Goal: Navigation & Orientation: Find specific page/section

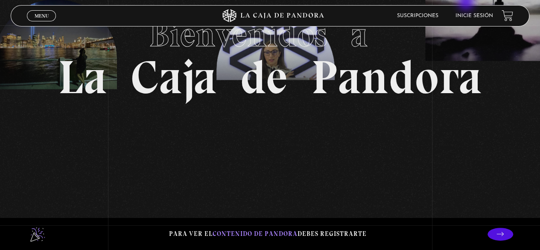
scroll to position [71, 0]
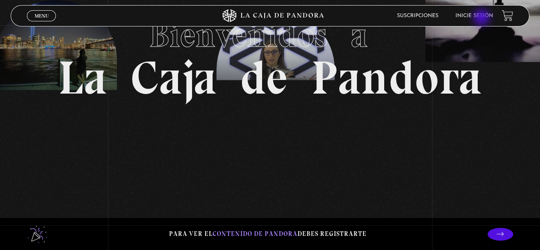
click at [482, 18] on link "Inicie sesión" at bounding box center [474, 15] width 38 height 5
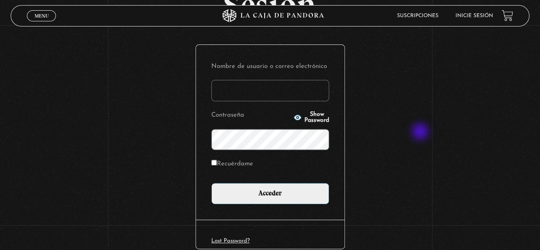
scroll to position [88, 0]
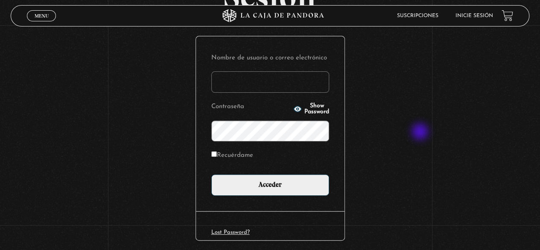
type input "[PERSON_NAME][EMAIL_ADDRESS][DOMAIN_NAME]"
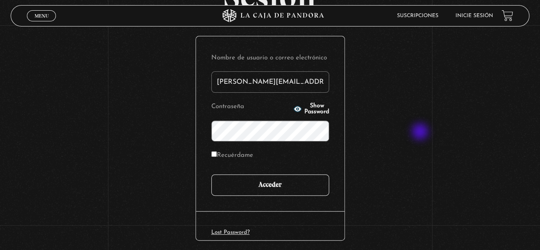
click at [230, 187] on input "Acceder" at bounding box center [270, 184] width 118 height 21
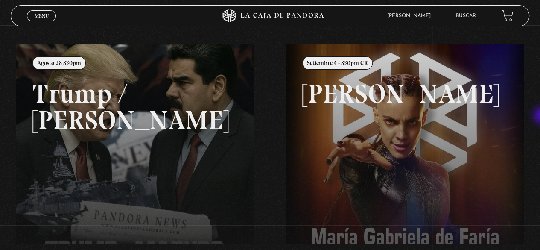
scroll to position [85, 0]
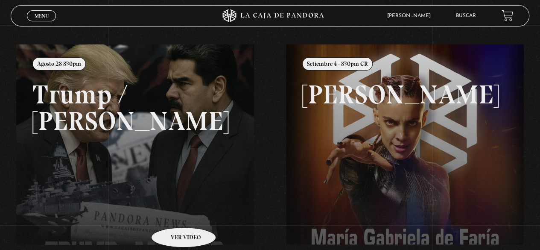
click at [172, 214] on link at bounding box center [286, 169] width 540 height 250
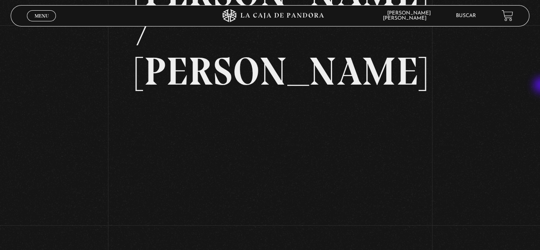
scroll to position [107, 0]
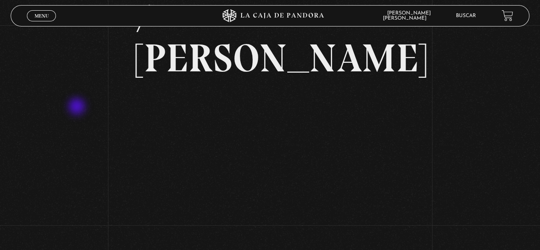
click at [78, 107] on div "Volver Agosto 28 830pm [PERSON_NAME] / [GEOGRAPHIC_DATA]" at bounding box center [270, 88] width 540 height 341
